Goal: Transaction & Acquisition: Purchase product/service

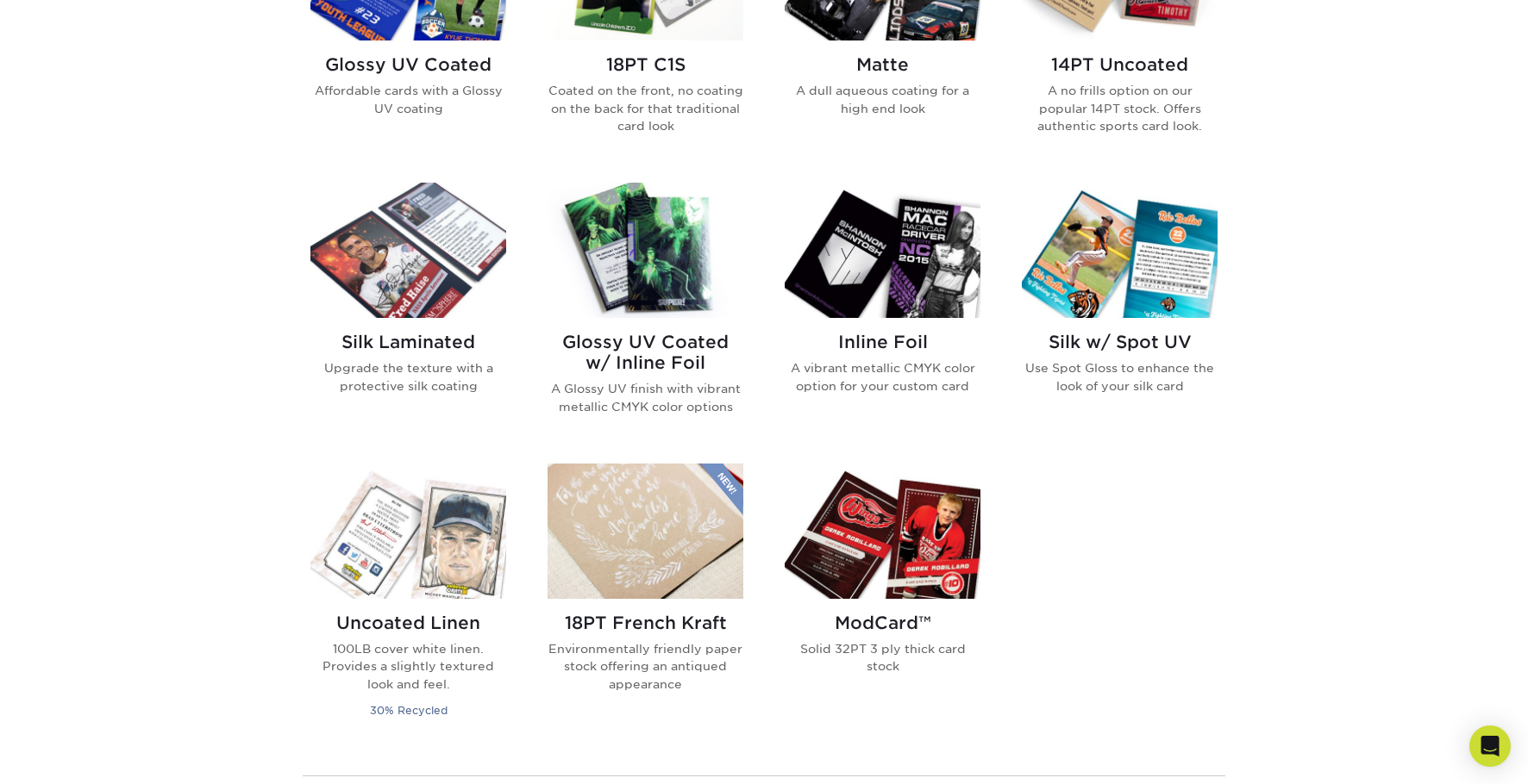
scroll to position [971, 0]
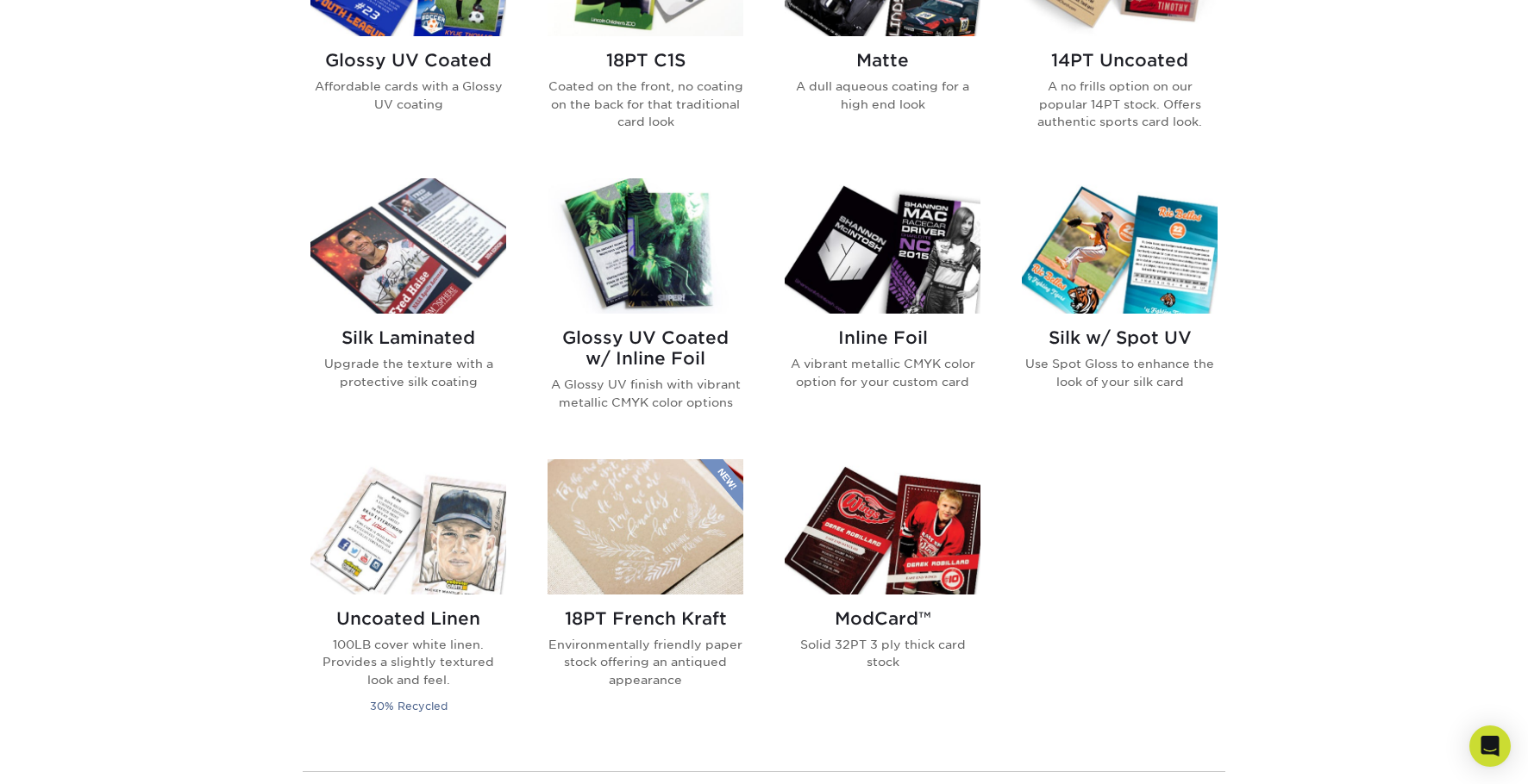
click at [673, 279] on img at bounding box center [645, 245] width 196 height 135
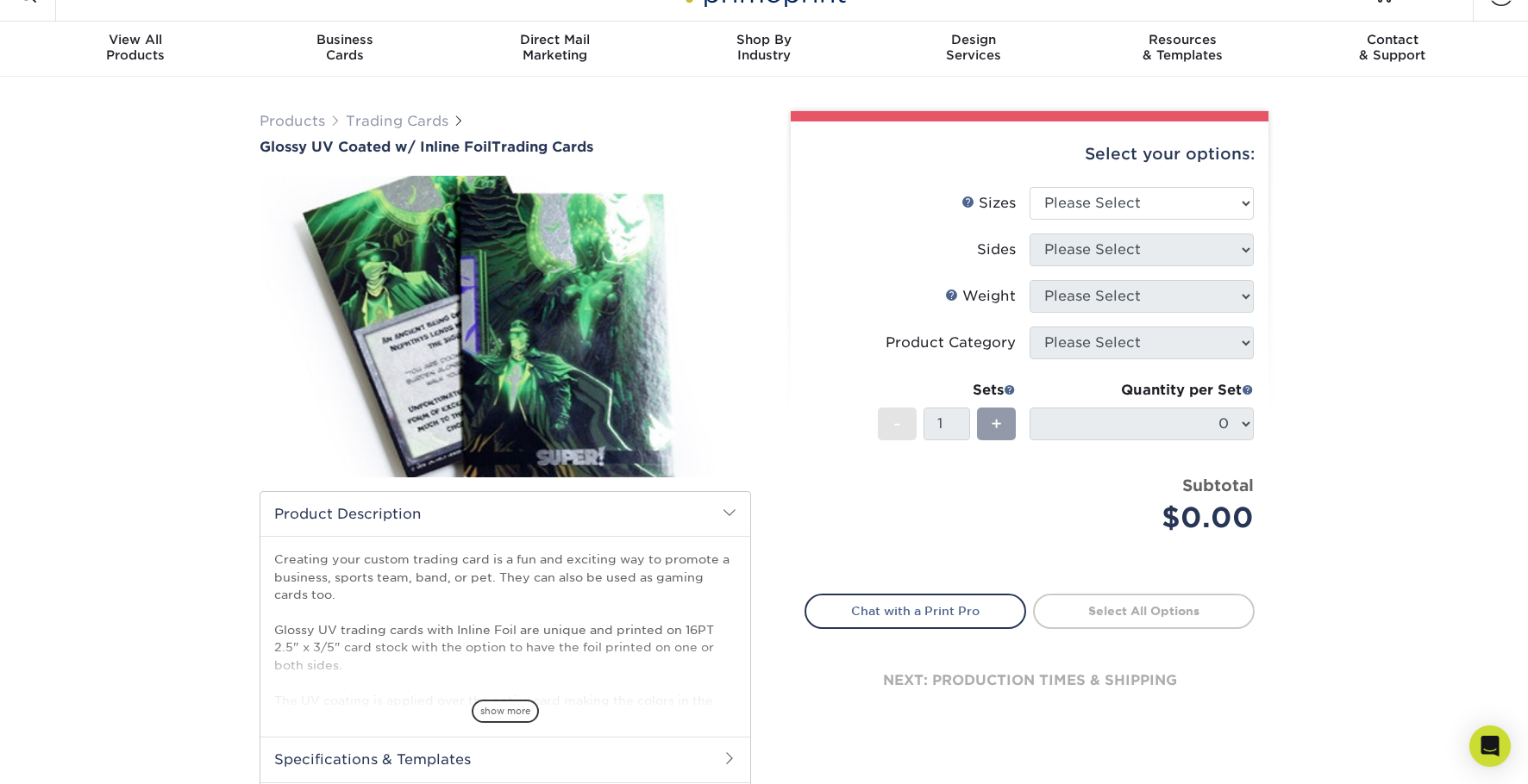
scroll to position [31, 0]
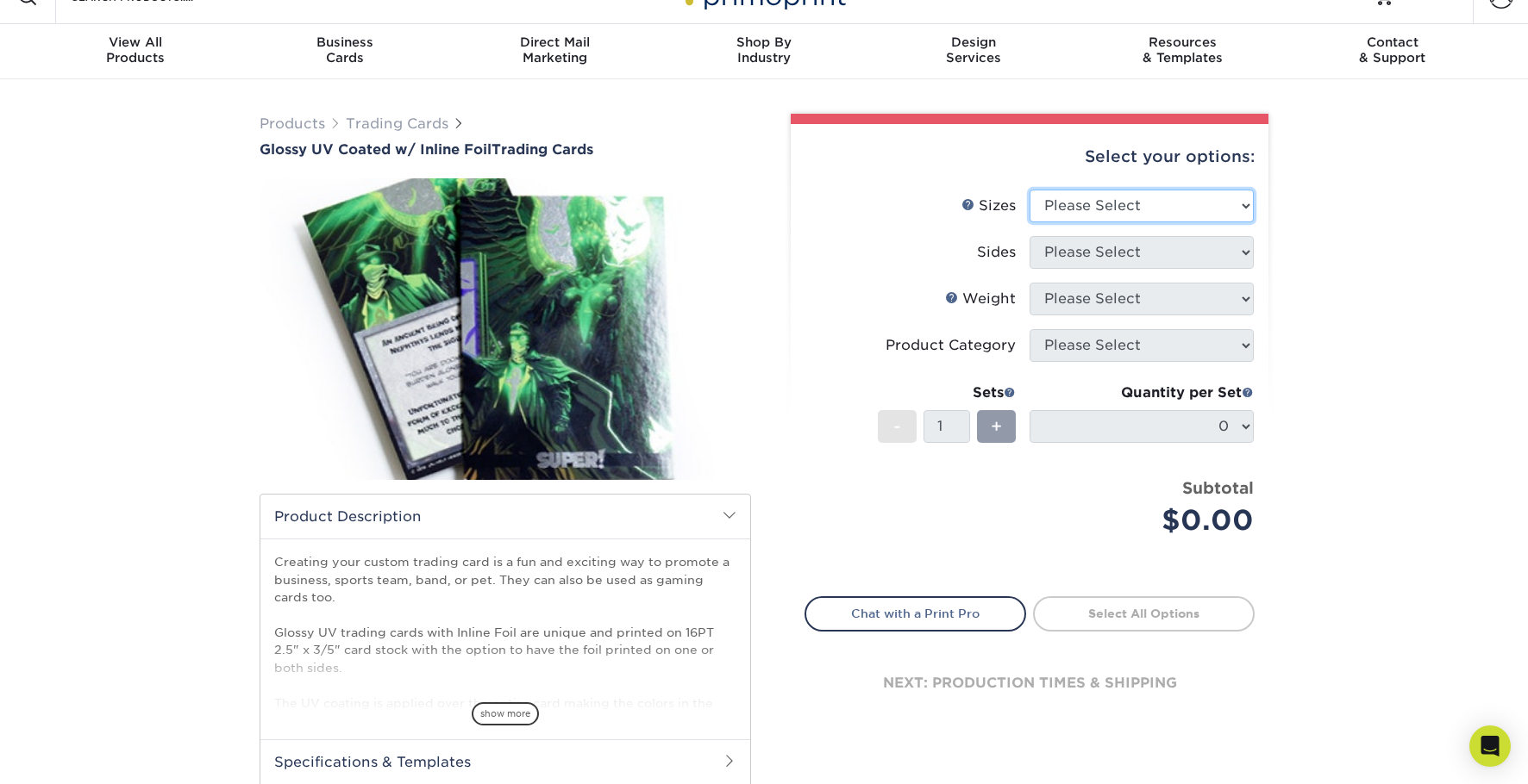
click at [1144, 210] on select "Please Select 2.5" x 3.5"" at bounding box center [1142, 206] width 224 height 33
select select "2.50x3.50"
click at [1030, 190] on select "Please Select 2.5" x 3.5"" at bounding box center [1142, 206] width 224 height 33
click at [1117, 258] on select "Please Select Print Both Sides - Foil Back Only Print Both Sides - Foil Both Si…" at bounding box center [1142, 252] width 224 height 33
select select "e9e9dfb3-fba1-4d60-972c-fd9ca5904d33"
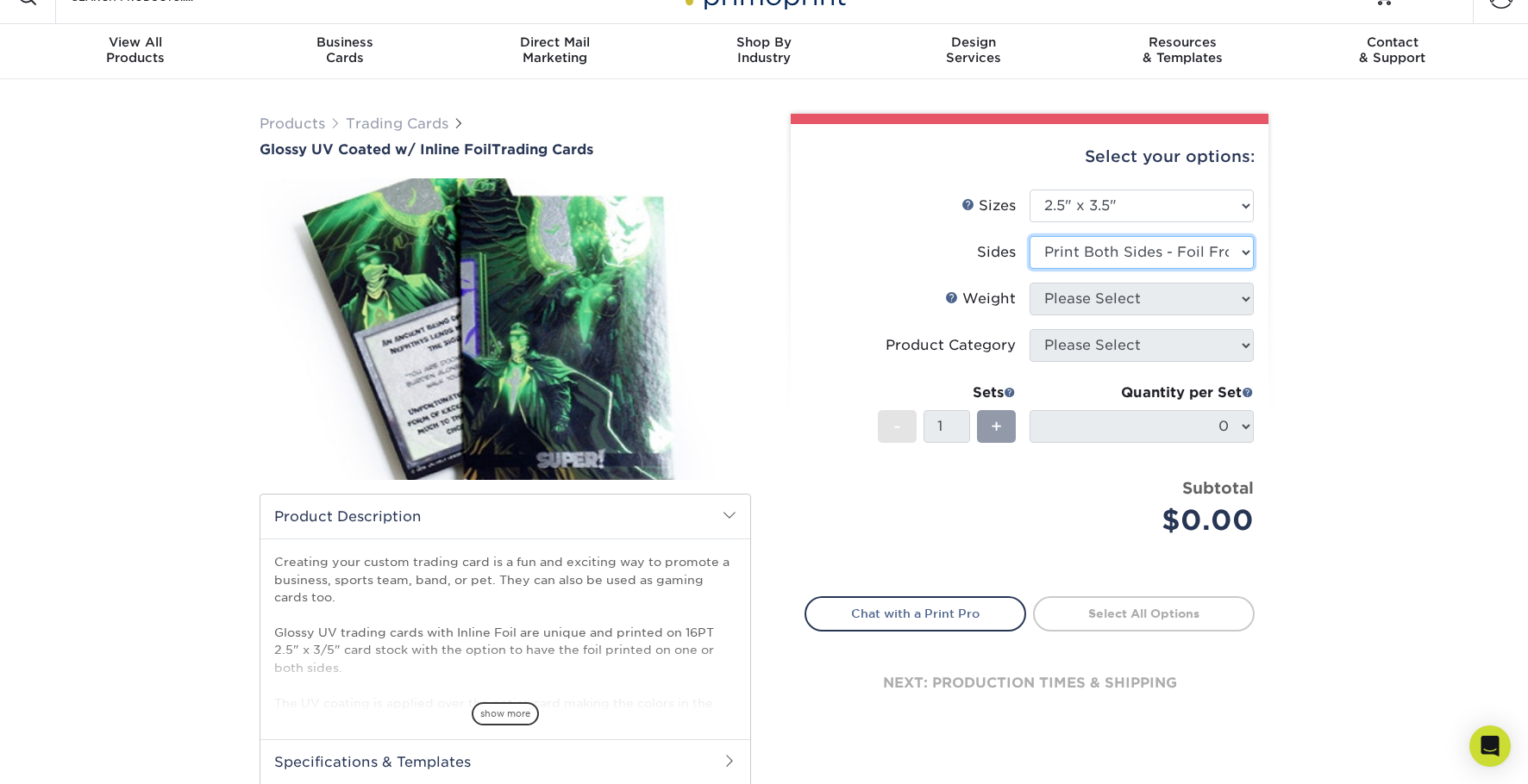
click at [1030, 236] on select "Please Select Print Both Sides - Foil Back Only Print Both Sides - Foil Both Si…" at bounding box center [1142, 252] width 224 height 33
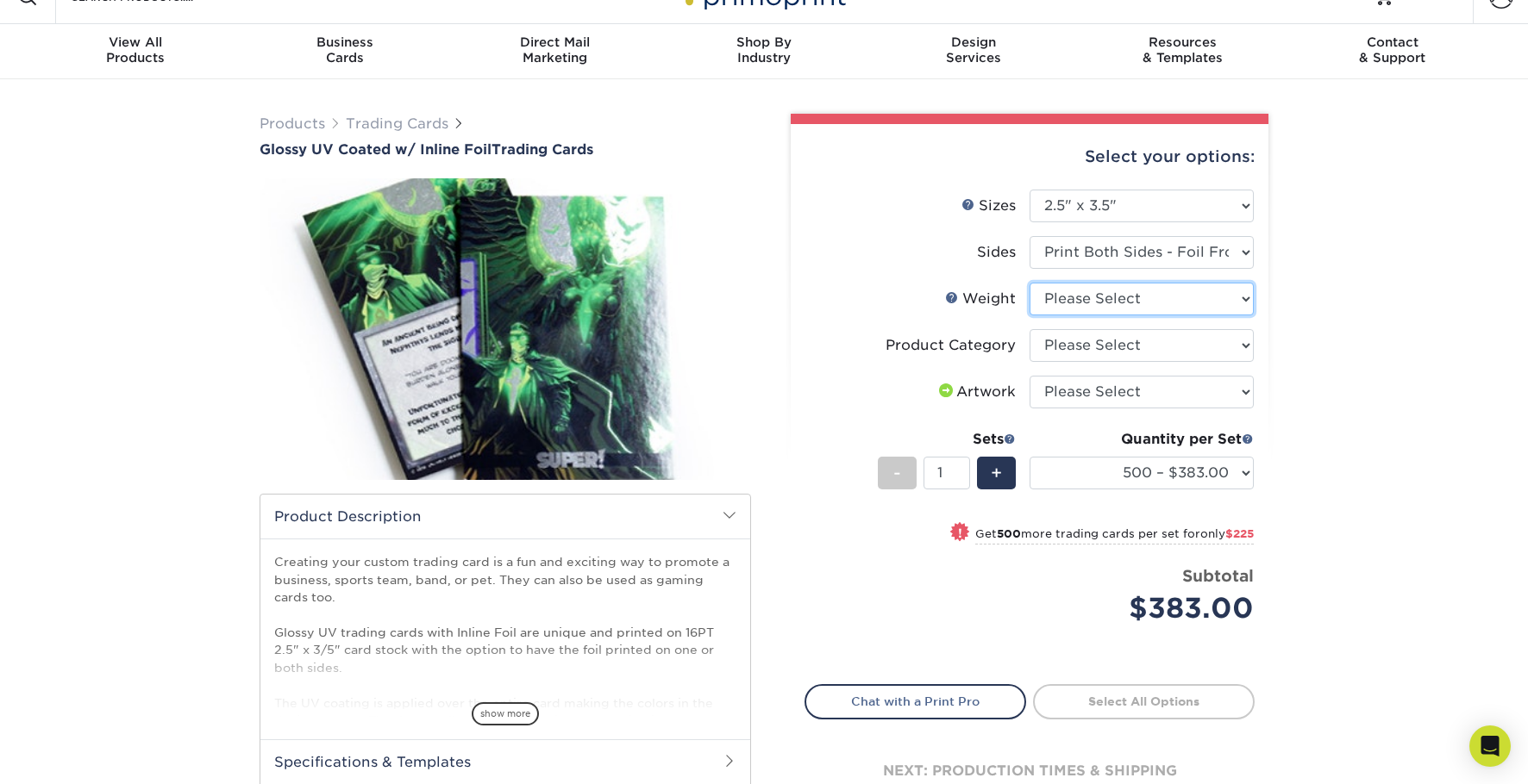
click at [1190, 295] on select "Please Select 16PT" at bounding box center [1142, 299] width 224 height 33
select select "16PT"
click at [1030, 283] on select "Please Select 16PT" at bounding box center [1142, 299] width 224 height 33
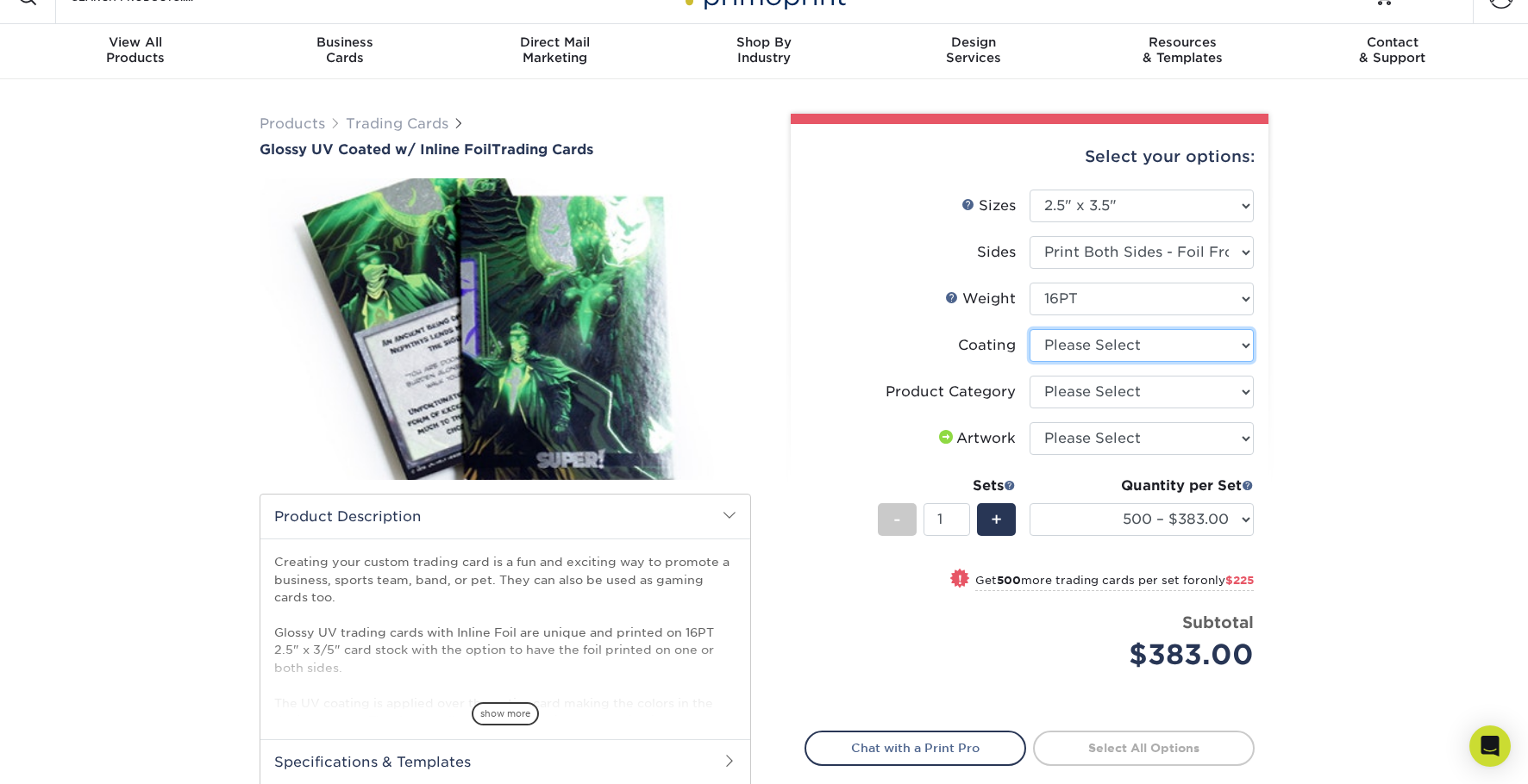
click at [1200, 343] on select at bounding box center [1142, 346] width 224 height 33
click at [1030, 330] on select at bounding box center [1142, 346] width 224 height 33
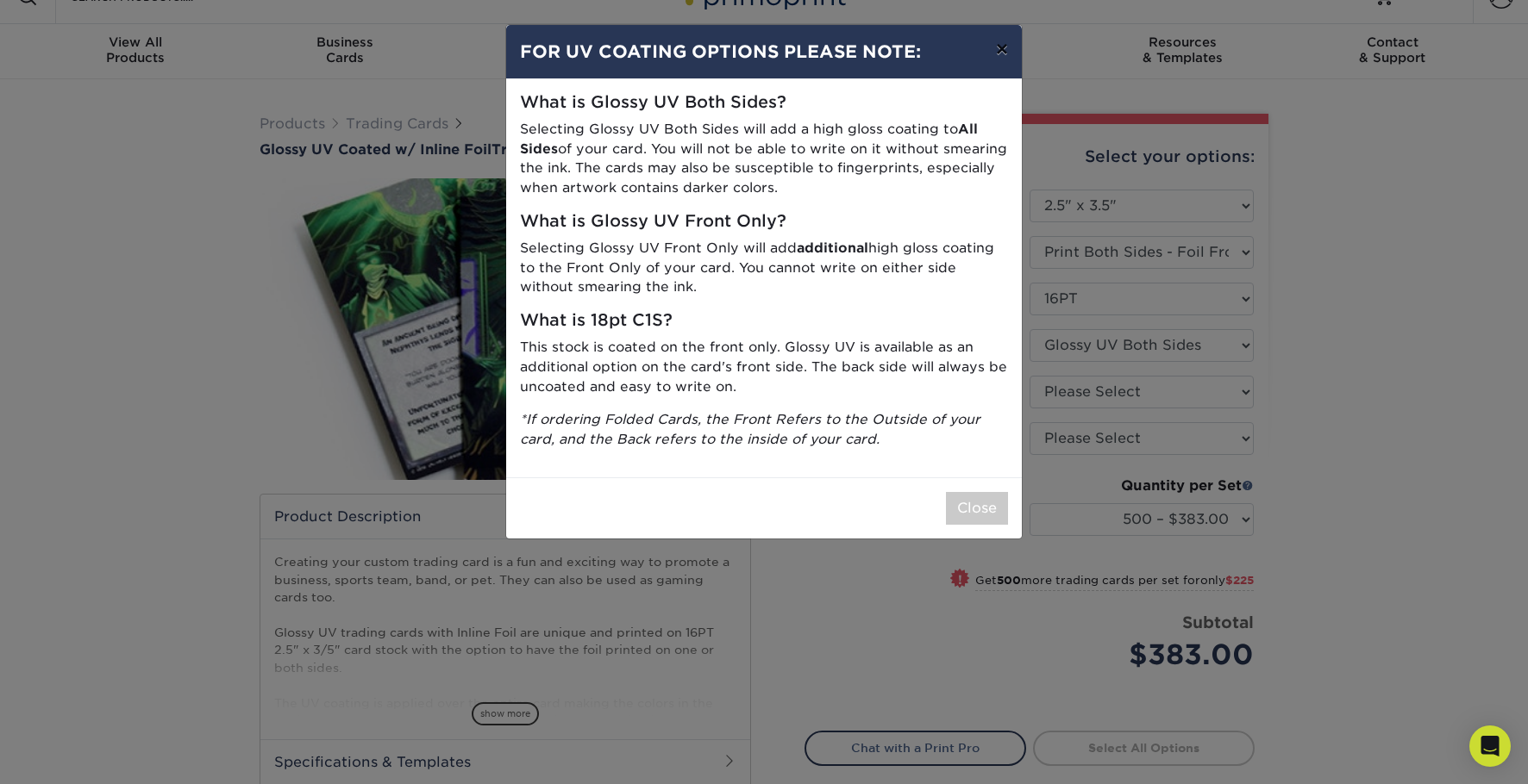
click at [1007, 43] on button "×" at bounding box center [1001, 49] width 39 height 48
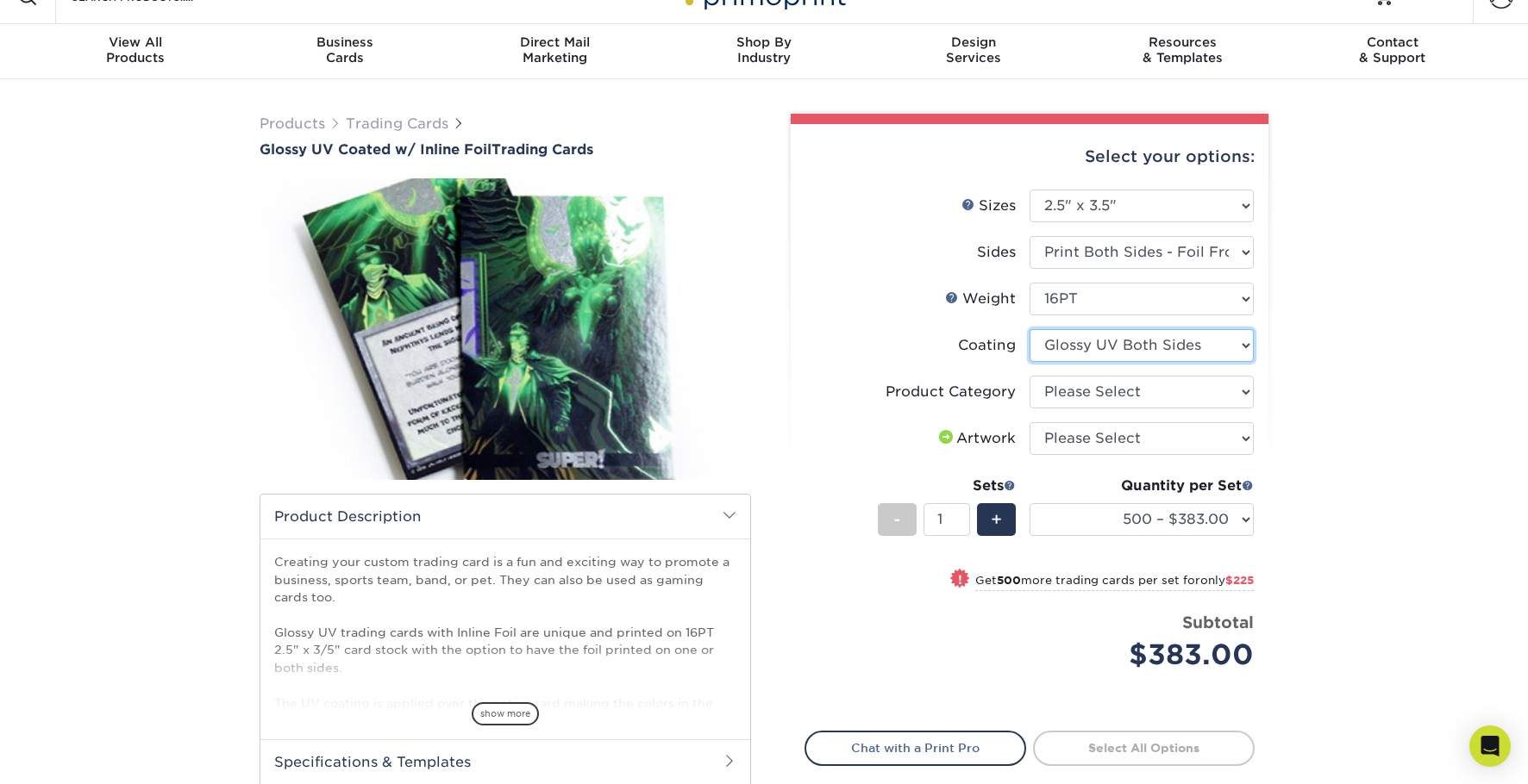
click at [1190, 346] on select at bounding box center [1142, 346] width 224 height 33
select select "-1"
click at [1030, 330] on select at bounding box center [1142, 346] width 224 height 33
select select
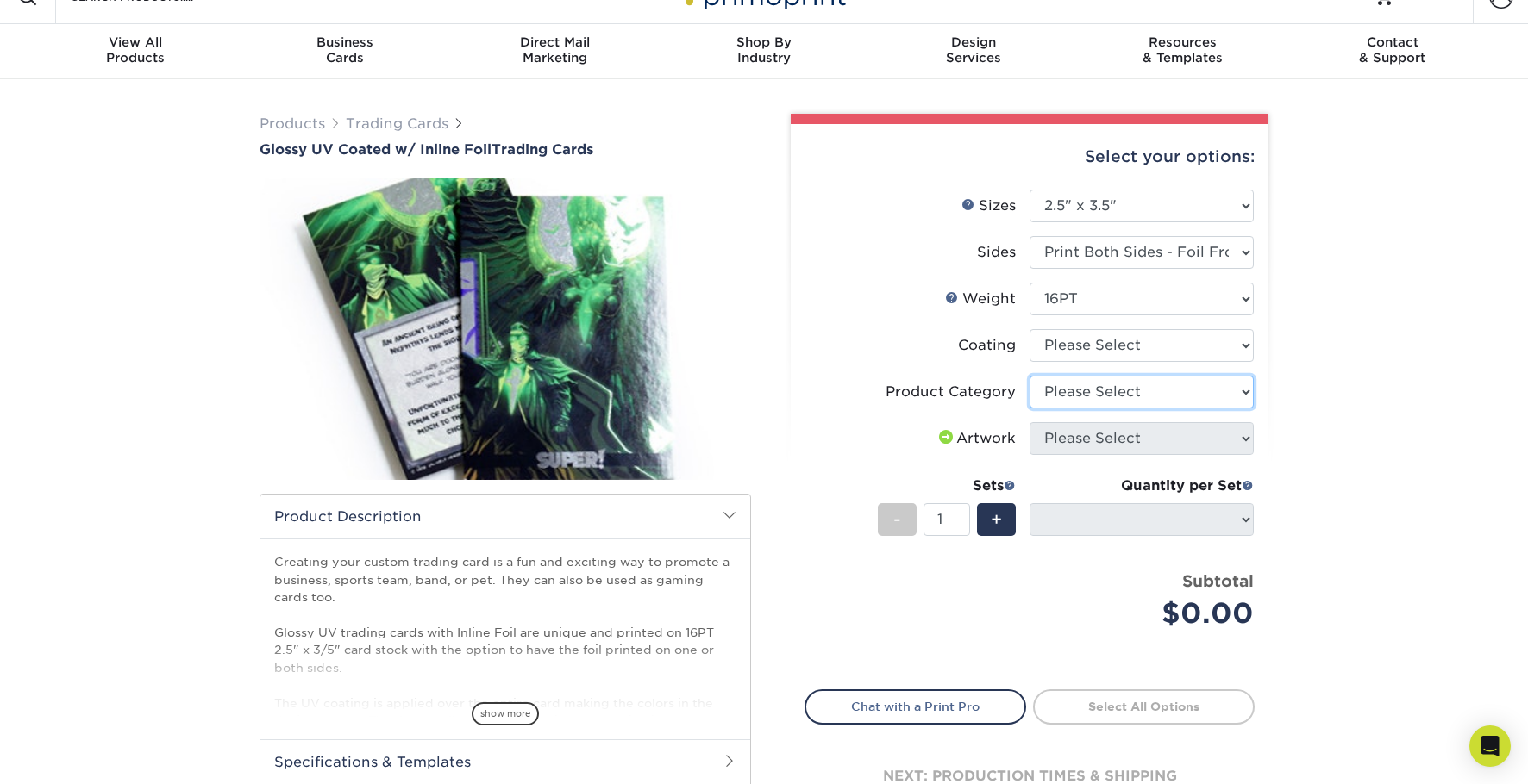
click at [1198, 390] on select "Please Select Trading Cards" at bounding box center [1142, 392] width 224 height 33
select select "c2f9bce9-36c2-409d-b101-c29d9d031e18"
click at [1030, 376] on select "Please Select Trading Cards" at bounding box center [1142, 392] width 224 height 33
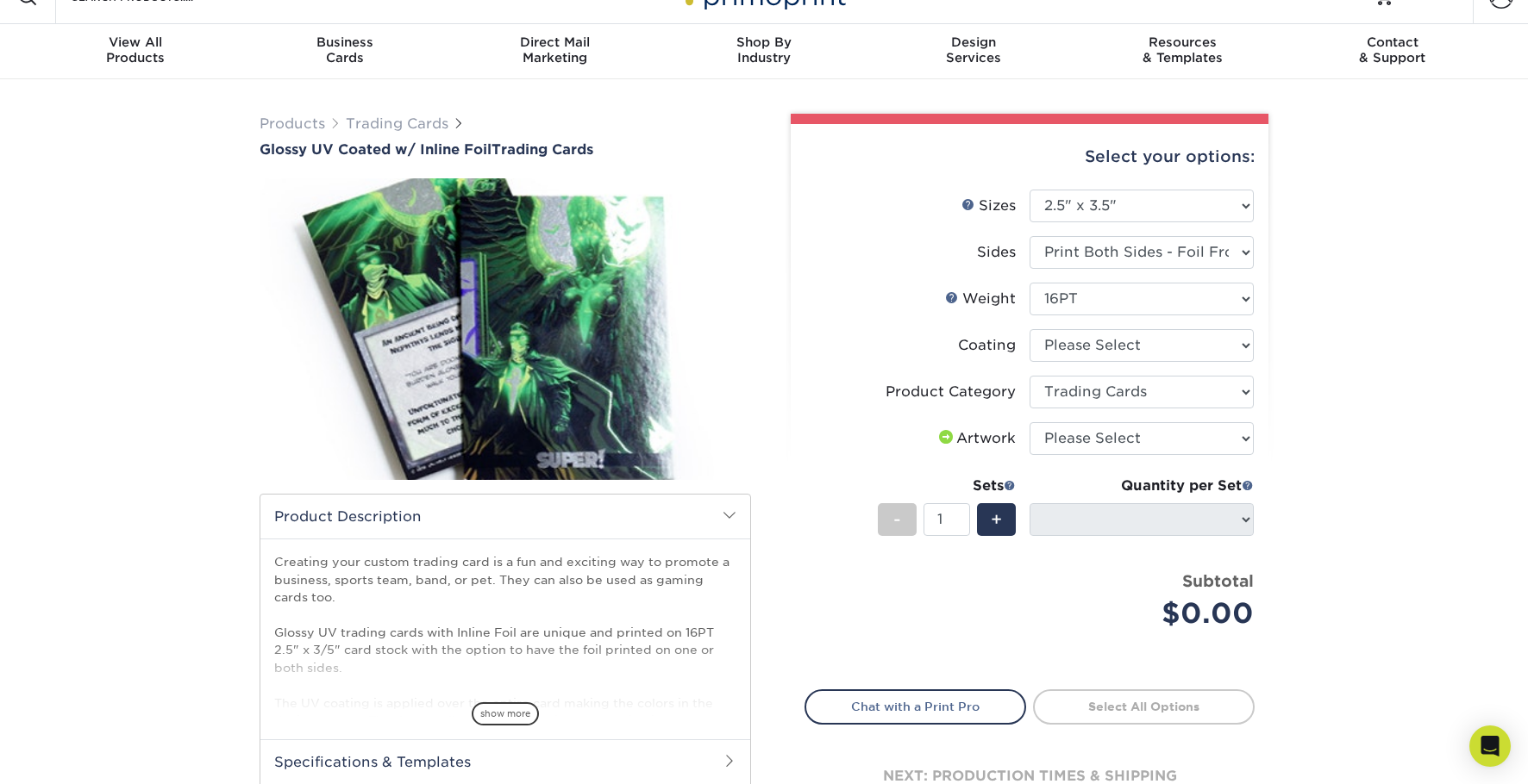
click at [1285, 386] on div "Products Trading Cards Glossy UV Coated w/ Inline Foil Trading Cards /" at bounding box center [764, 512] width 1528 height 865
click at [1224, 308] on select "Please Select 16PT" at bounding box center [1142, 299] width 224 height 33
click at [1030, 283] on select "Please Select 16PT" at bounding box center [1142, 299] width 224 height 33
click at [1173, 340] on select at bounding box center [1142, 346] width 224 height 33
select select "ae367451-b2b8-45df-a344-0f05b6a12993"
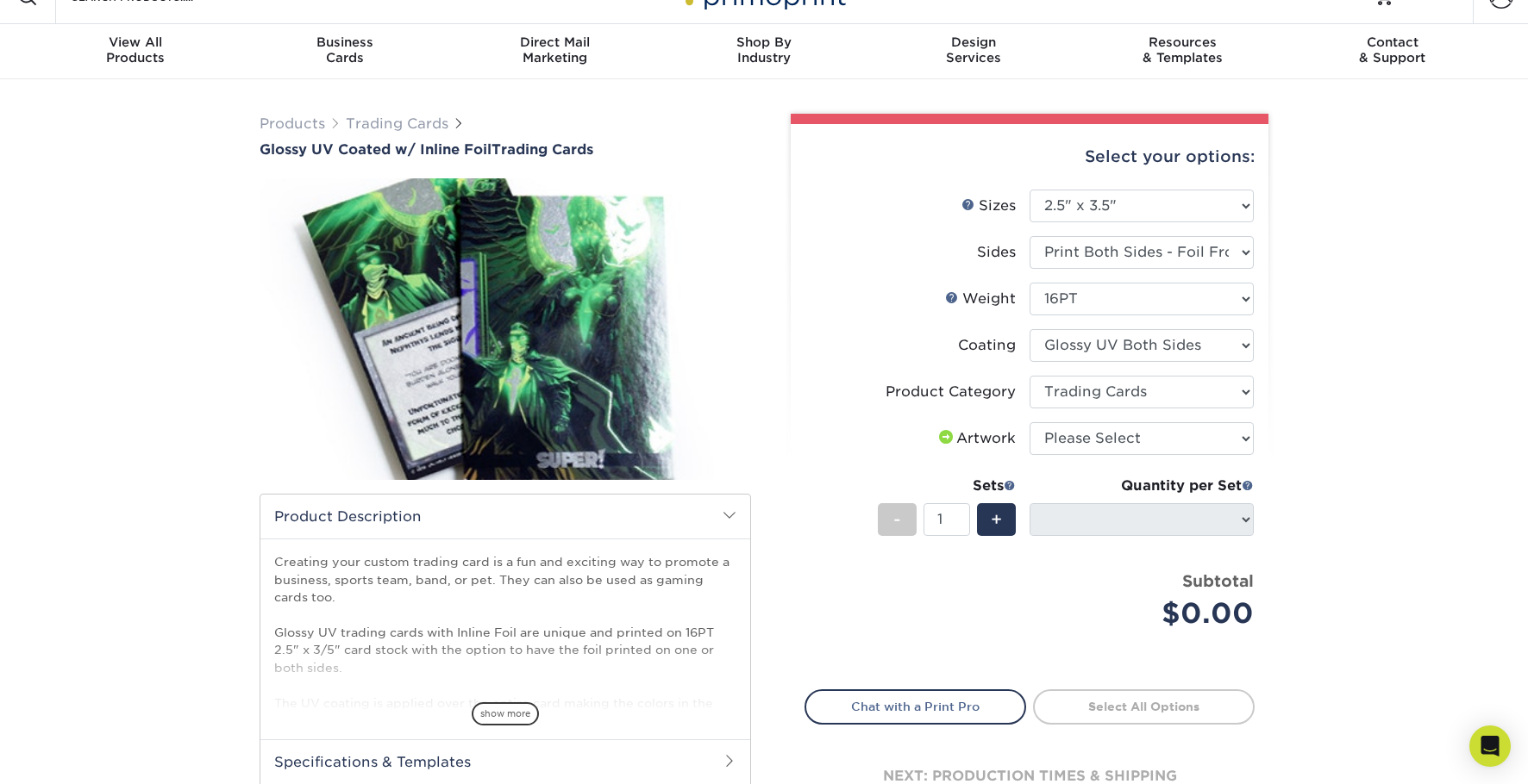
click at [1030, 330] on select at bounding box center [1142, 346] width 224 height 33
select select "-1"
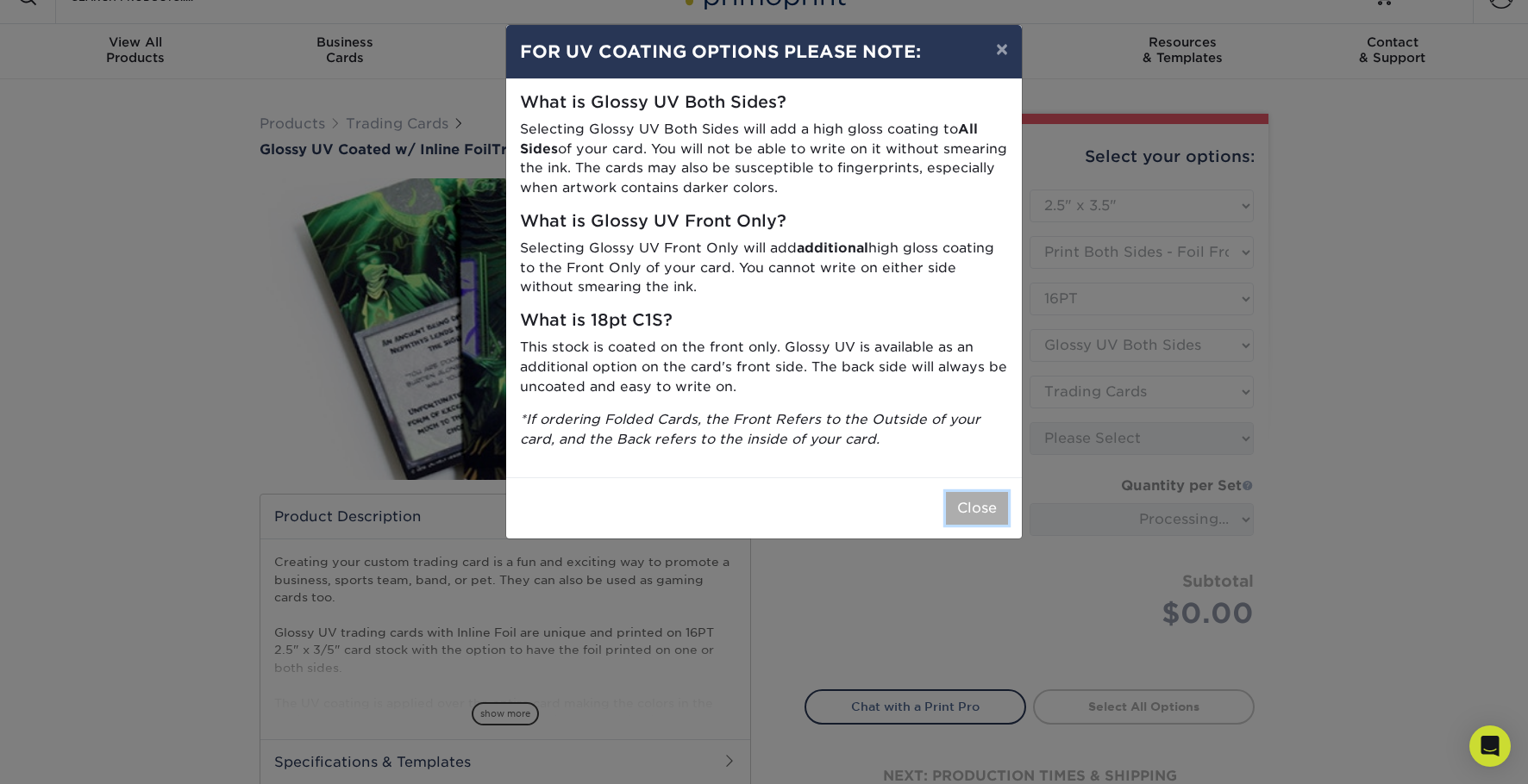
click at [984, 498] on button "Close" at bounding box center [977, 509] width 62 height 33
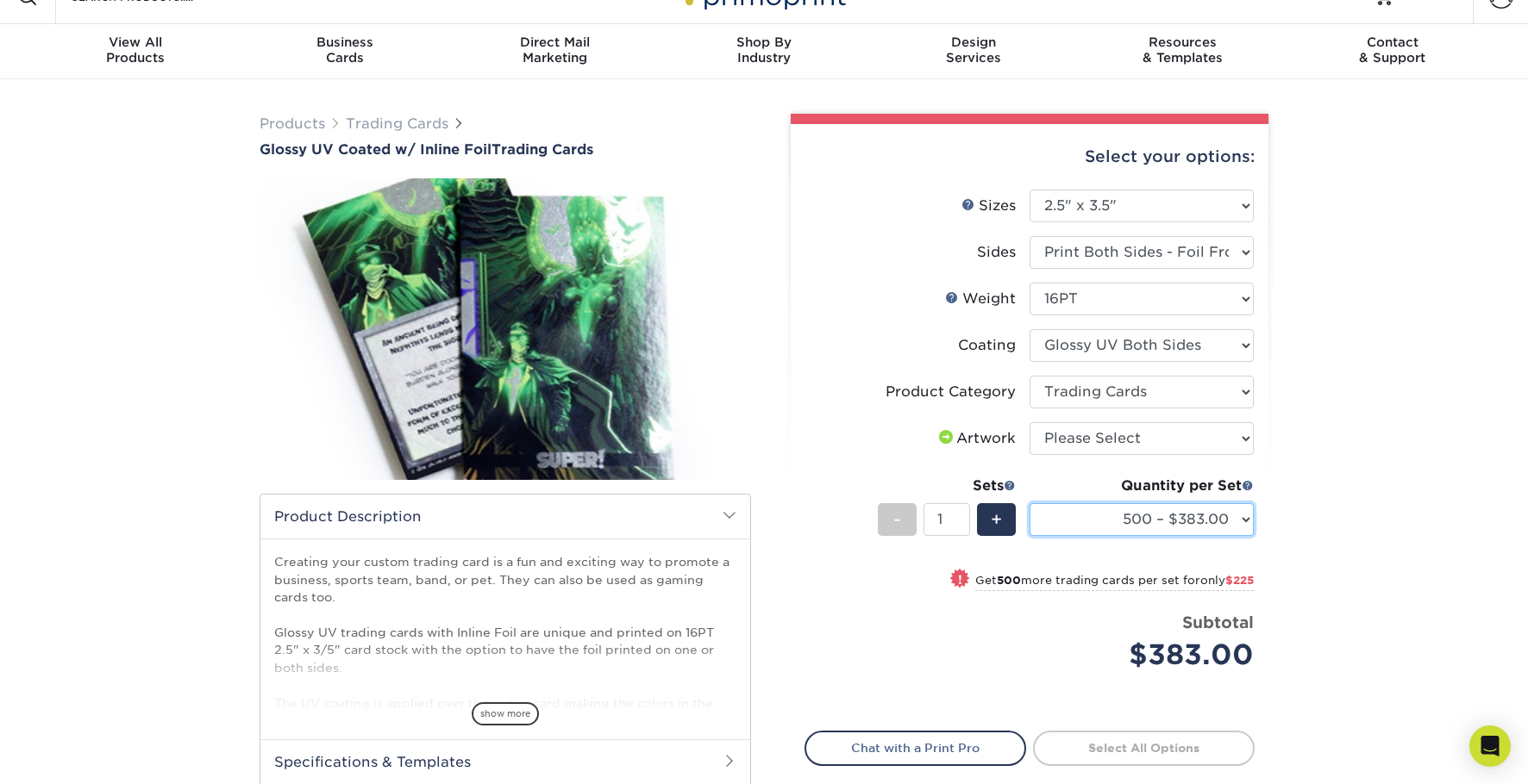
click at [1089, 510] on select "500 – $383.00 1000 – $608.00 2500 – $883.00 5000 – $1252.00" at bounding box center [1142, 519] width 224 height 33
